Goal: Task Accomplishment & Management: Manage account settings

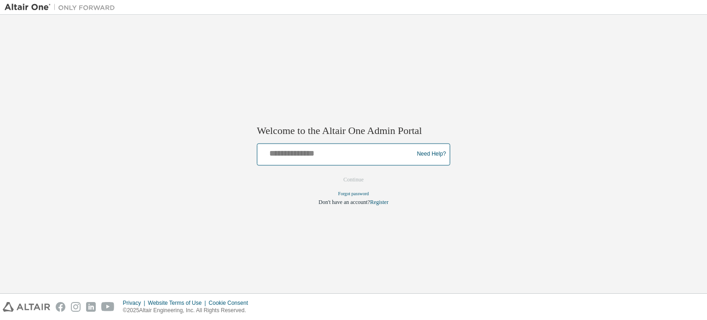
click at [294, 147] on input "text" at bounding box center [336, 151] width 151 height 13
type input "**********"
click at [351, 179] on button "Continue" at bounding box center [354, 180] width 40 height 14
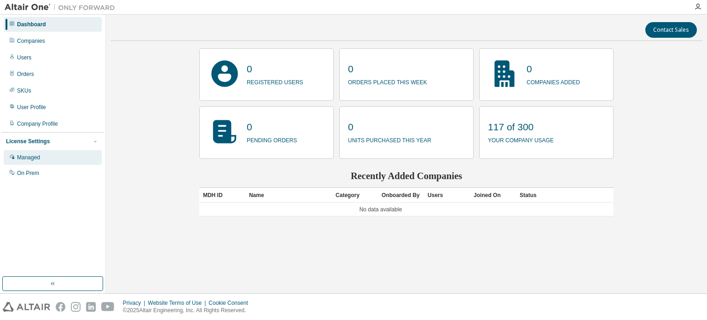
click at [21, 156] on div "Managed" at bounding box center [28, 157] width 23 height 7
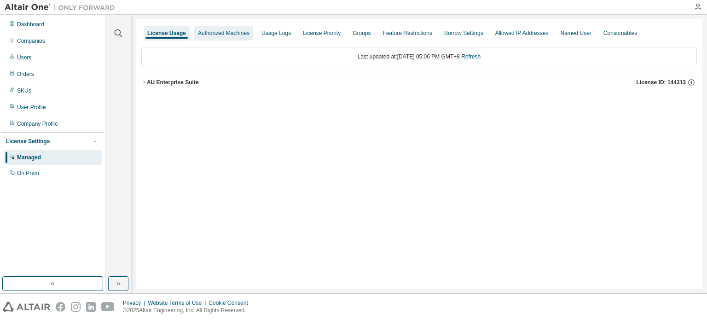
click at [230, 32] on div "Authorized Machines" at bounding box center [224, 32] width 52 height 7
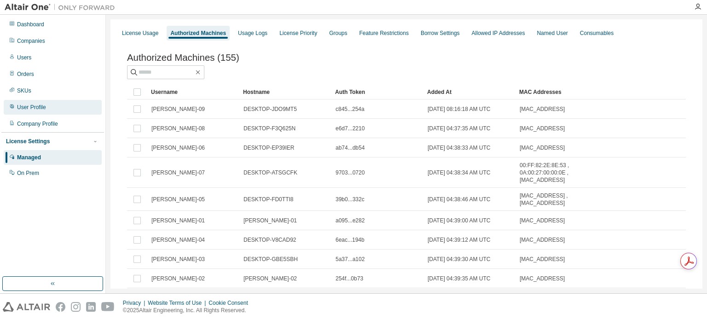
click at [27, 103] on div "User Profile" at bounding box center [53, 107] width 98 height 15
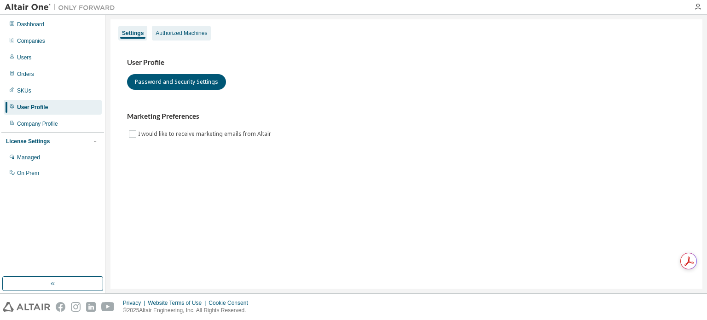
click at [164, 39] on div "Authorized Machines" at bounding box center [181, 33] width 59 height 15
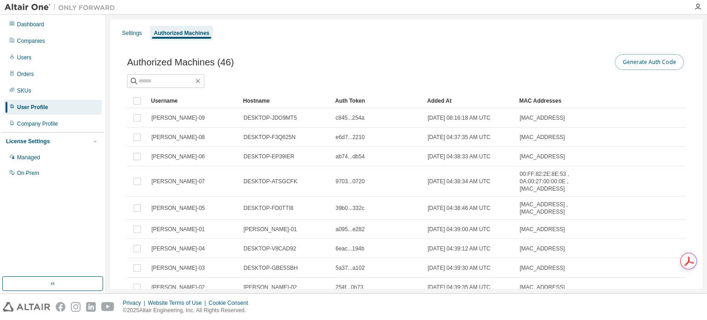
click at [627, 65] on button "Generate Auth Code" at bounding box center [649, 62] width 69 height 16
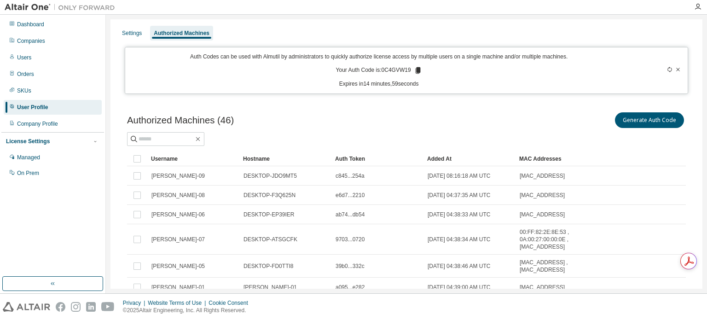
click at [415, 69] on icon at bounding box center [417, 70] width 5 height 6
click at [28, 23] on div "Dashboard" at bounding box center [30, 24] width 27 height 7
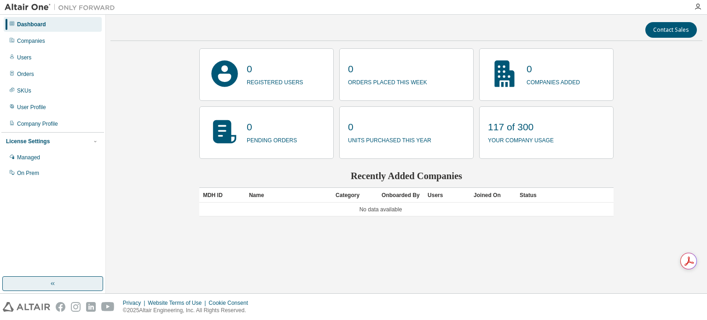
click at [45, 279] on button "button" at bounding box center [52, 283] width 101 height 15
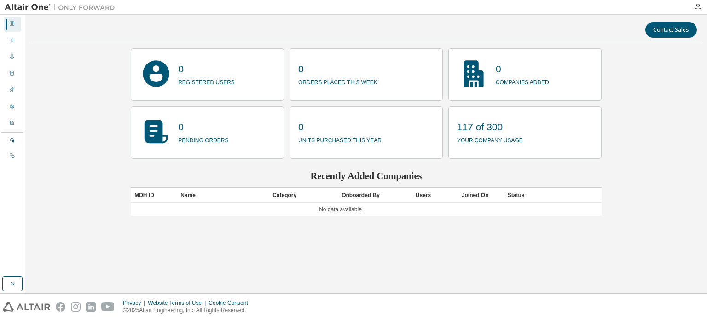
click at [13, 5] on img at bounding box center [62, 7] width 115 height 9
click at [697, 6] on icon "button" at bounding box center [697, 6] width 7 height 7
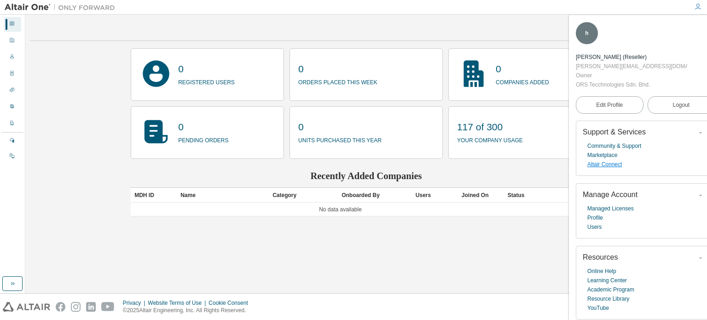
click at [618, 160] on link "Altair Connect" at bounding box center [604, 164] width 35 height 9
